Goal: Obtain resource: Obtain resource

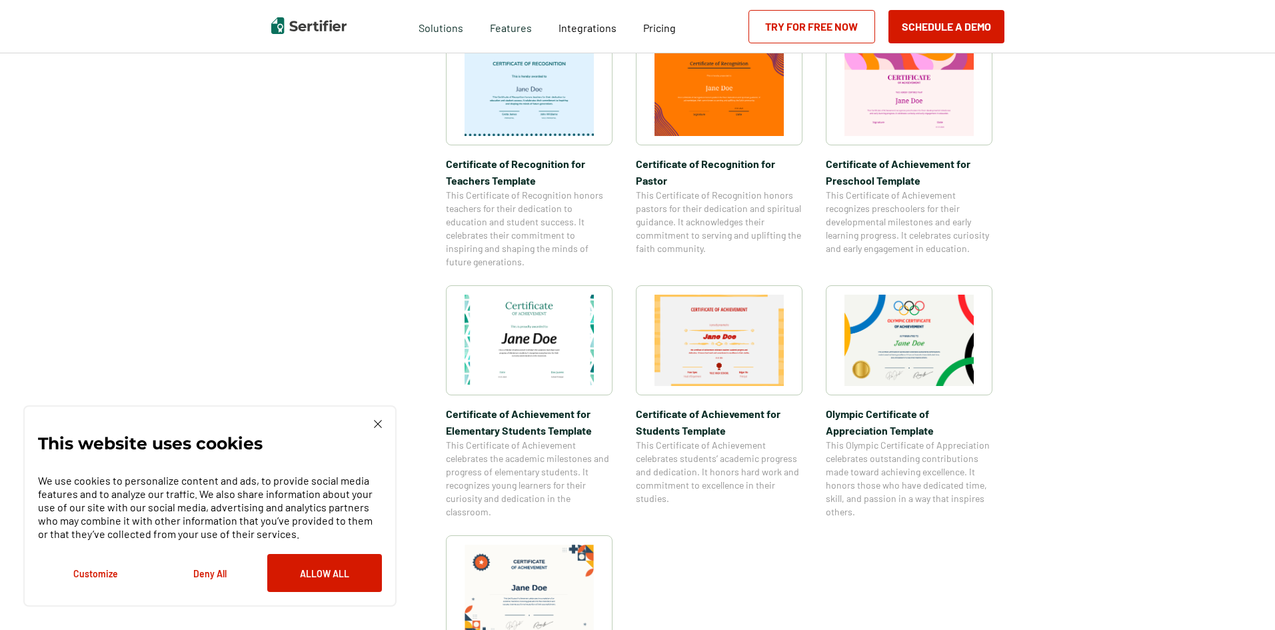
scroll to position [1000, 0]
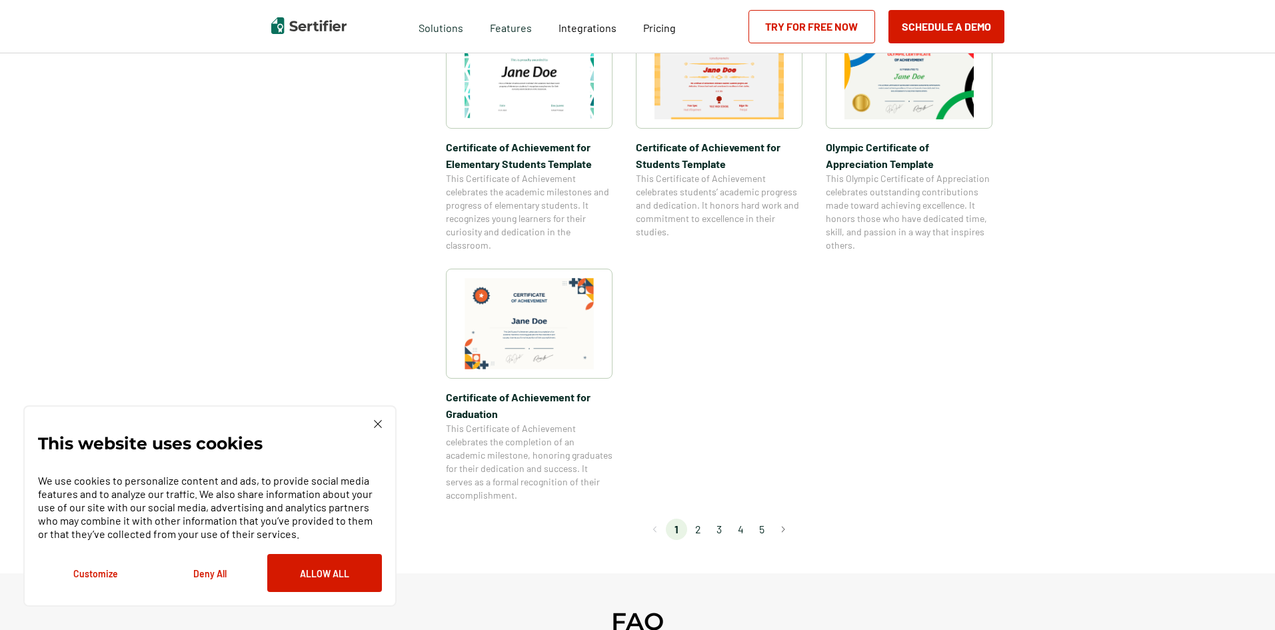
click at [703, 533] on li "2" at bounding box center [697, 529] width 21 height 21
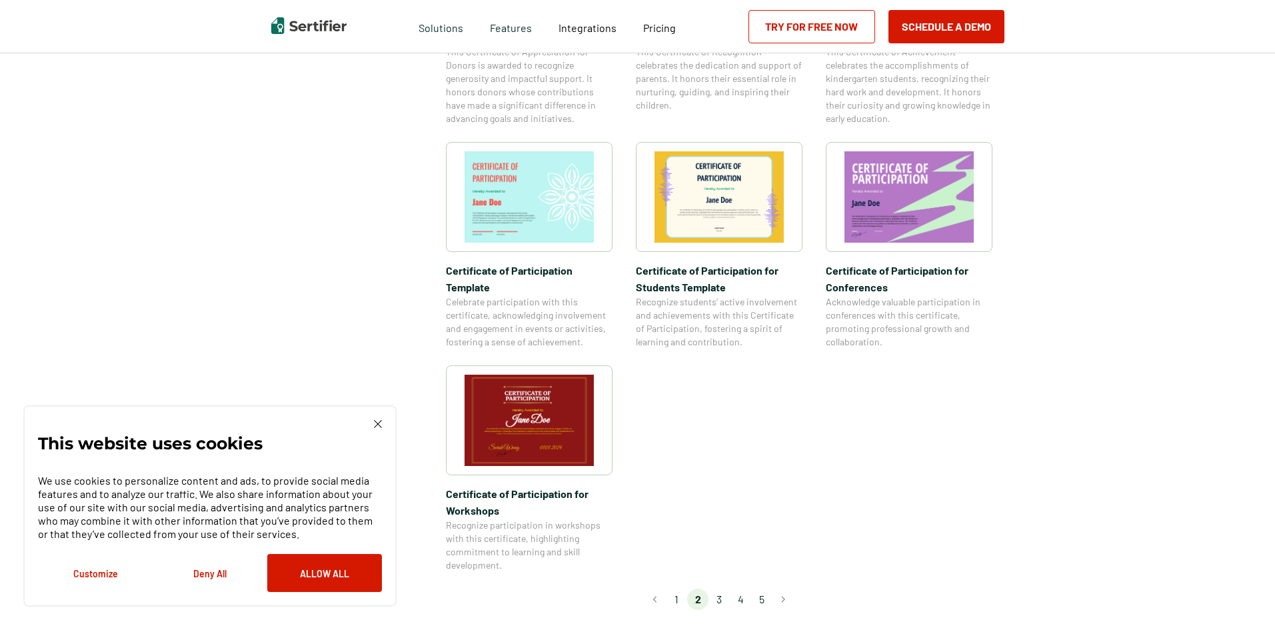
scroll to position [1200, 0]
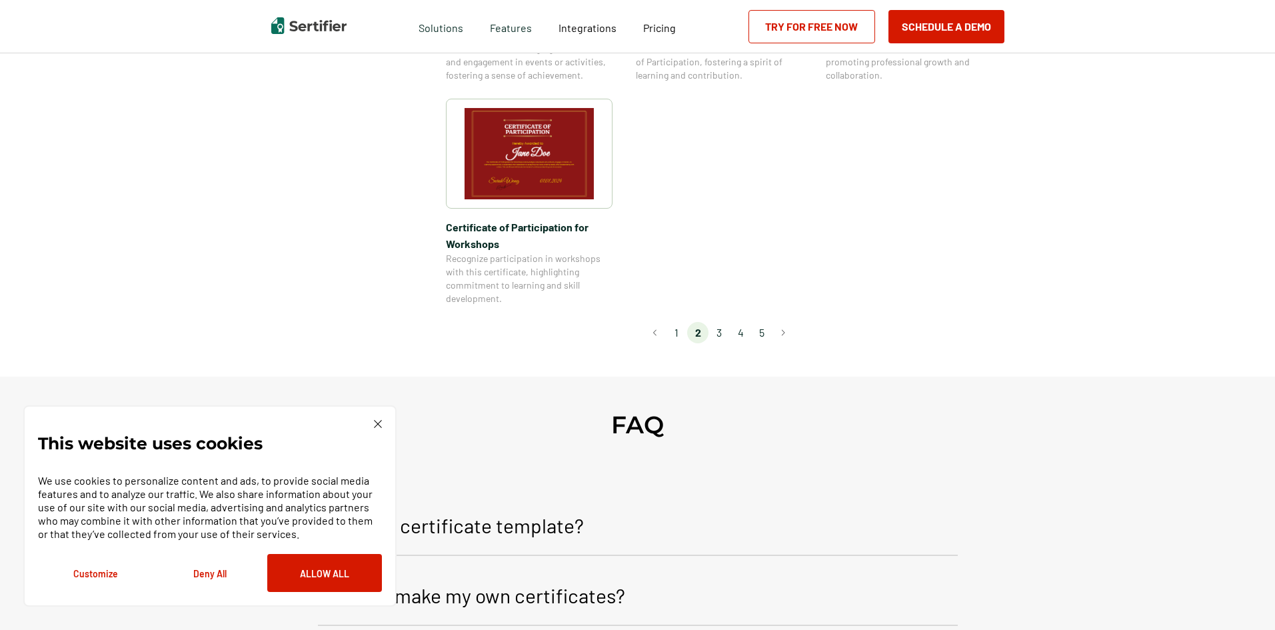
click at [723, 322] on li "3" at bounding box center [719, 332] width 21 height 21
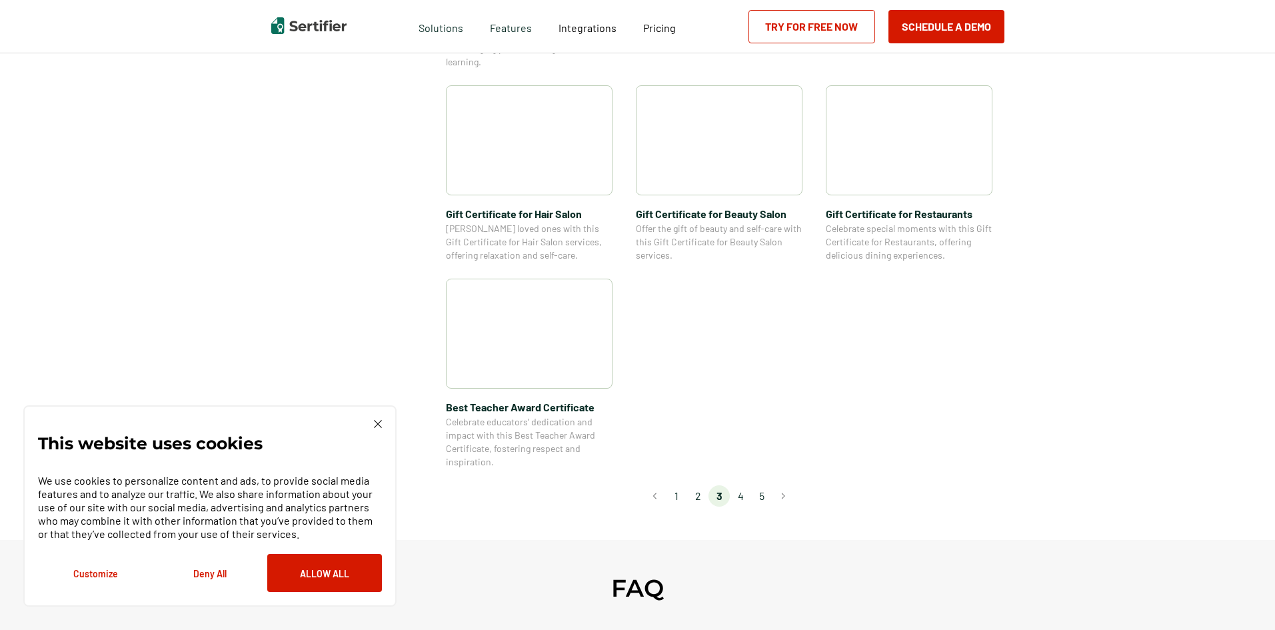
scroll to position [1067, 0]
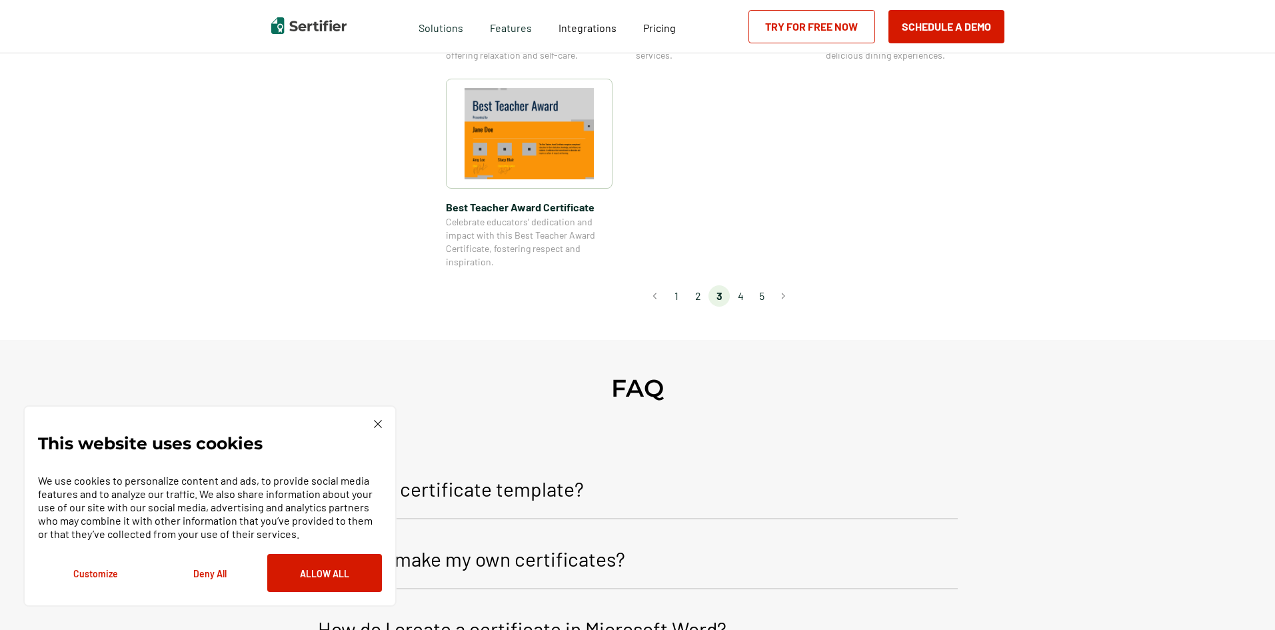
click at [713, 298] on li "3" at bounding box center [719, 295] width 21 height 21
click at [744, 296] on li "4" at bounding box center [740, 295] width 21 height 21
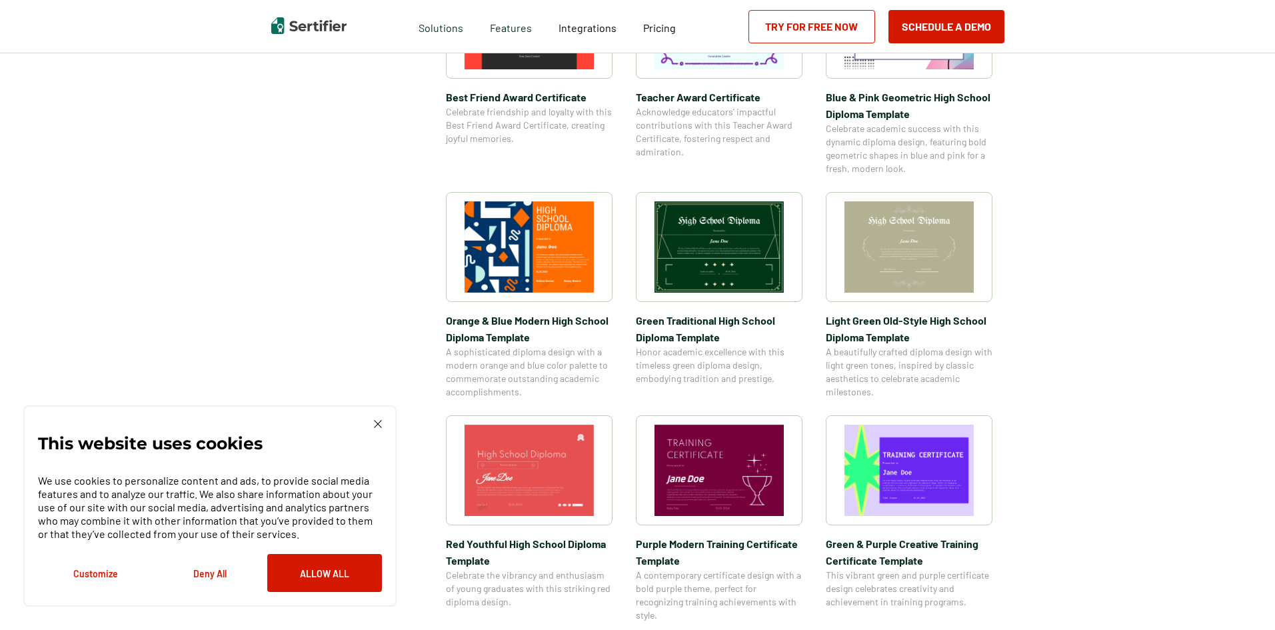
scroll to position [333, 0]
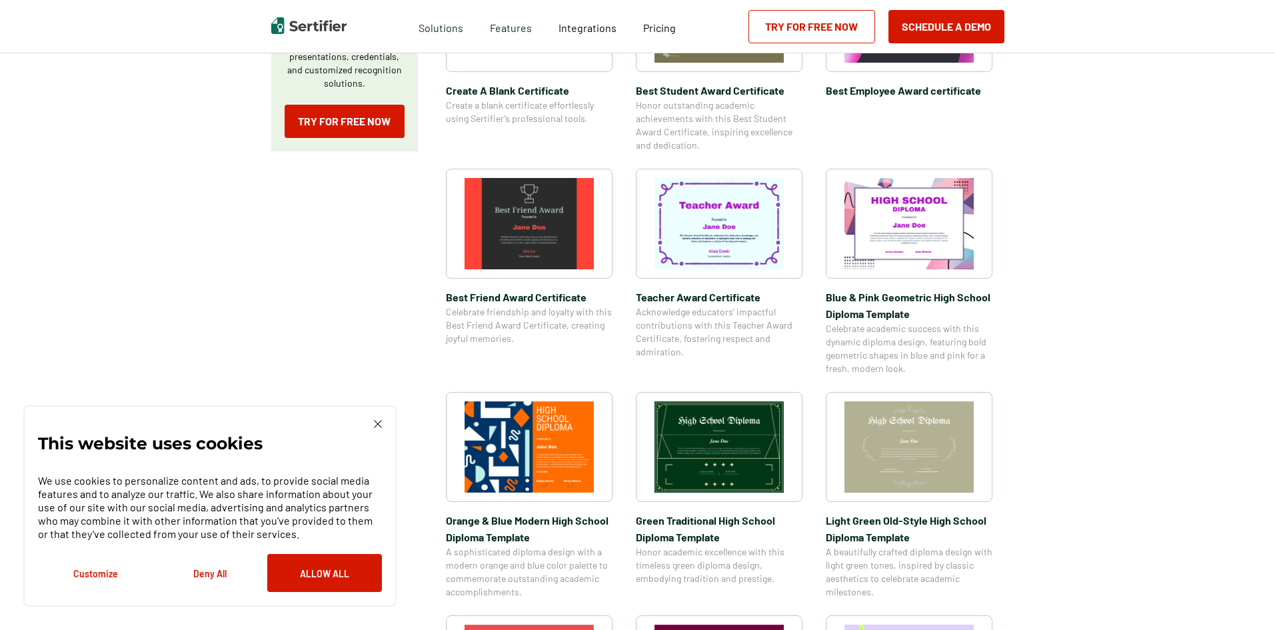
click at [743, 257] on img at bounding box center [719, 223] width 129 height 91
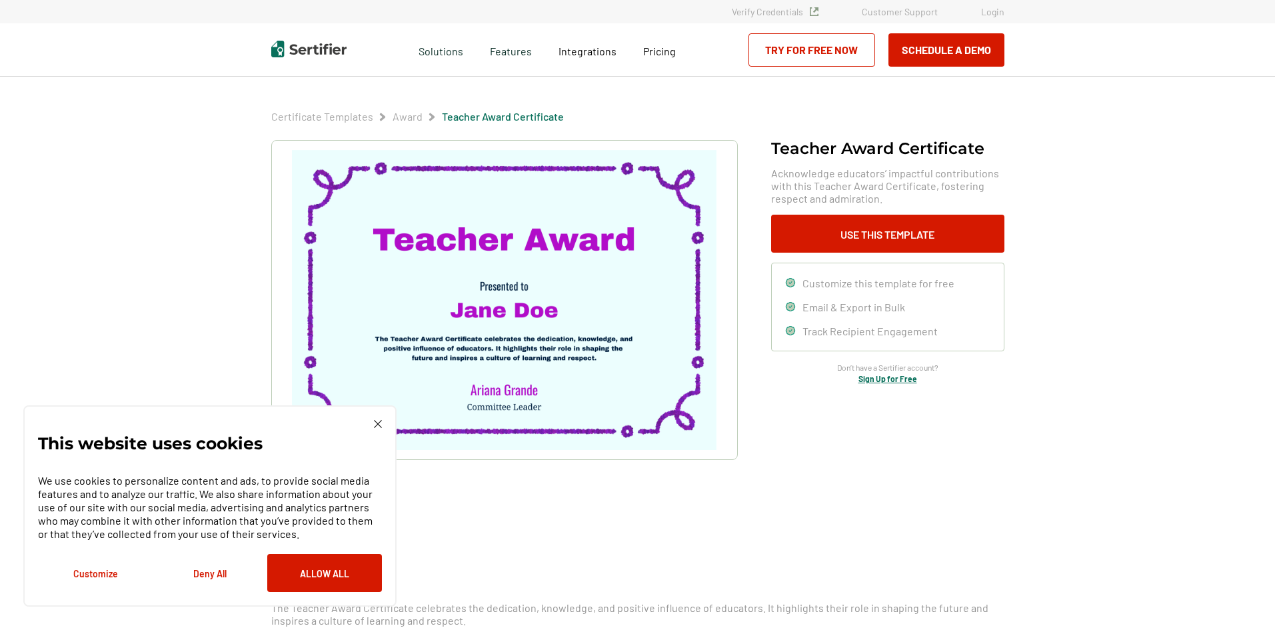
click at [374, 425] on img at bounding box center [378, 424] width 8 height 8
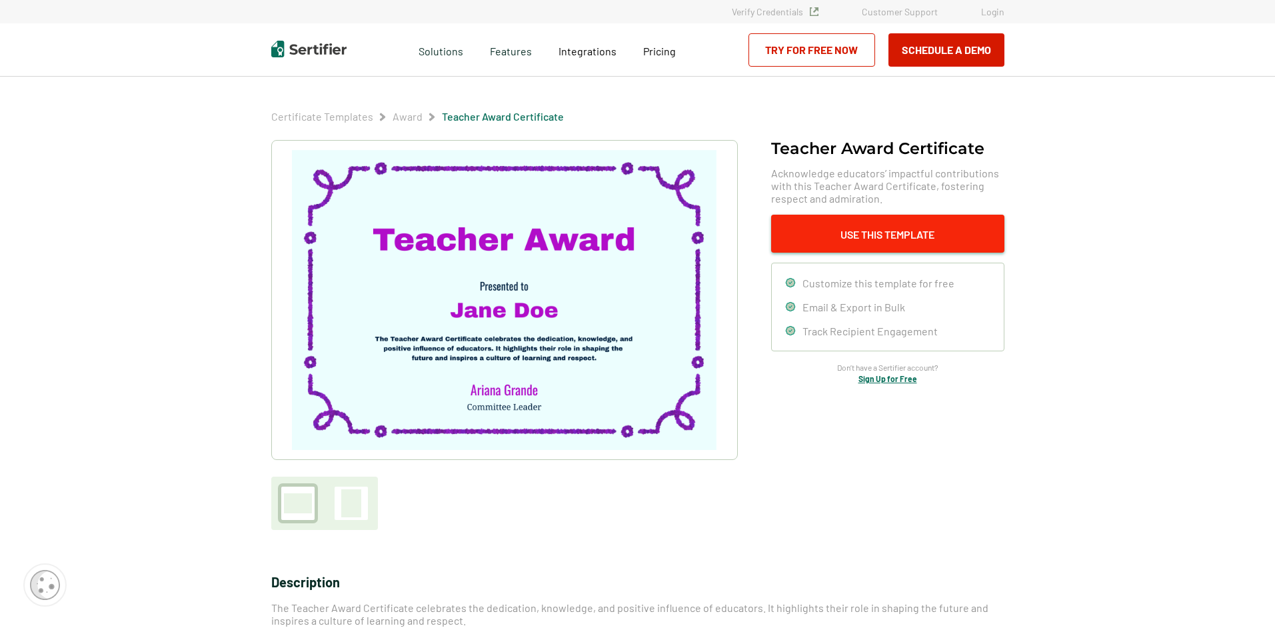
click at [868, 224] on button "Use This Template" at bounding box center [887, 234] width 233 height 38
